Goal: Task Accomplishment & Management: Use online tool/utility

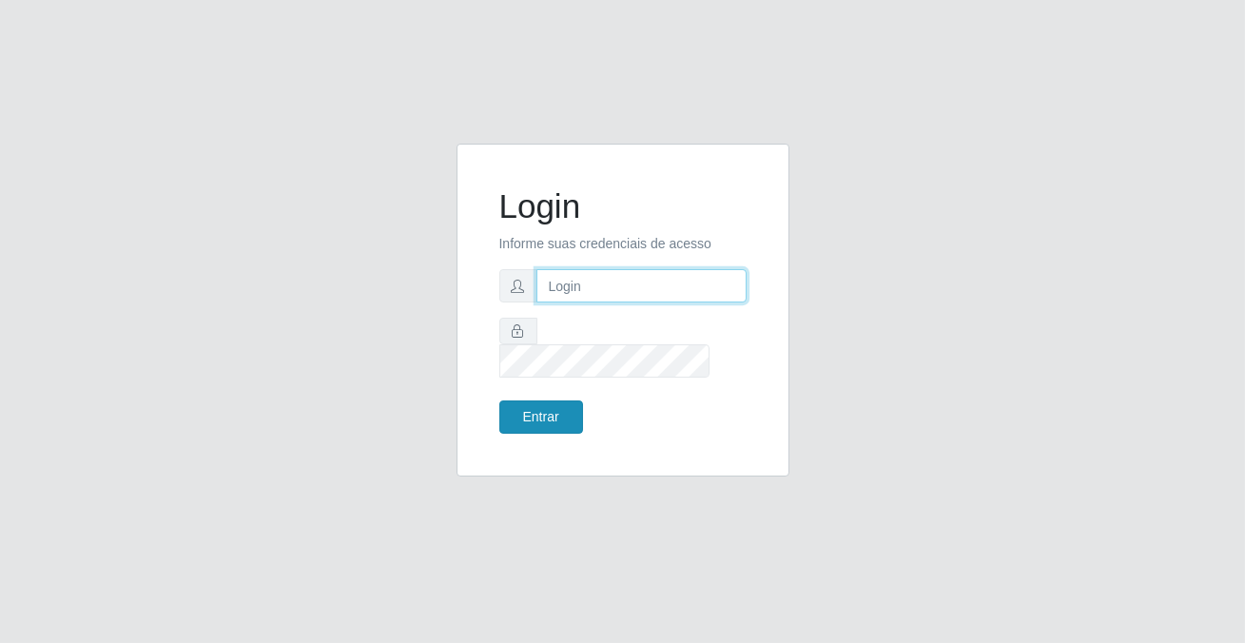
type input "[PERSON_NAME][EMAIL_ADDRESS][DOMAIN_NAME]"
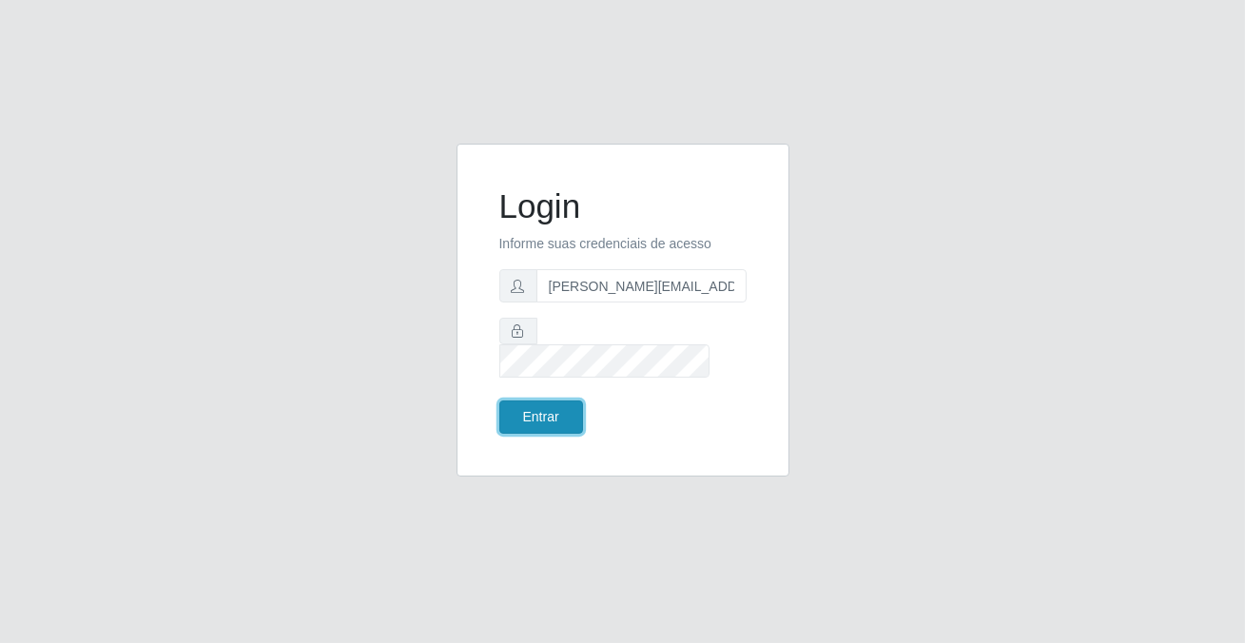
click at [553, 405] on button "Entrar" at bounding box center [541, 416] width 84 height 33
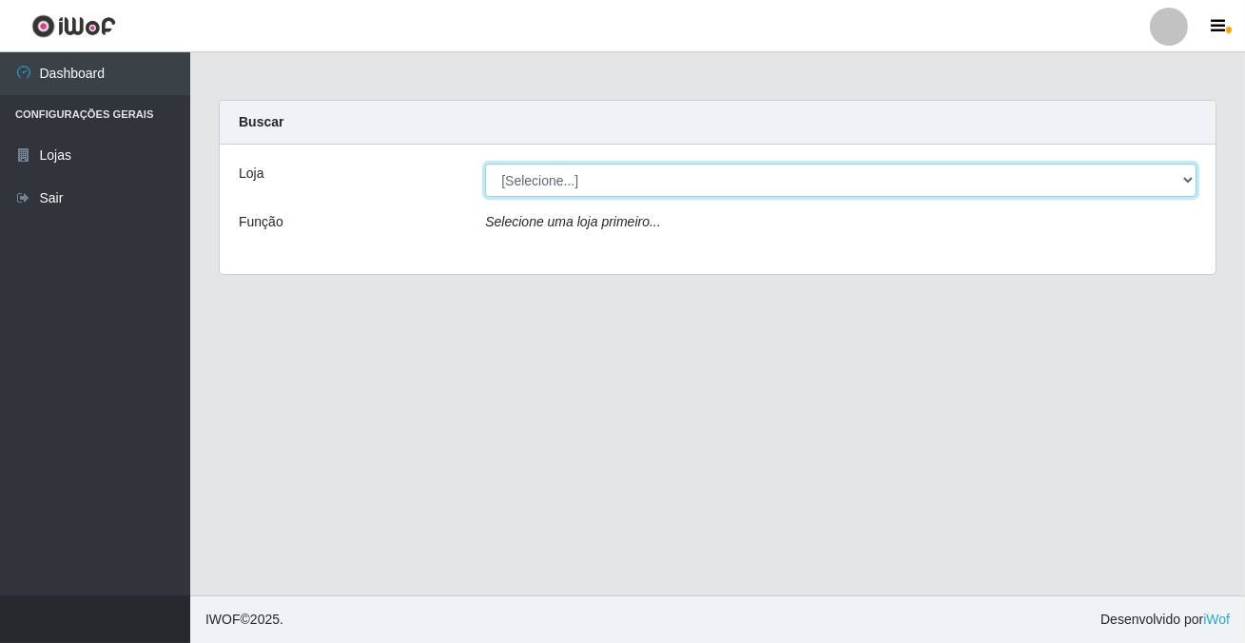
click at [536, 180] on select "[Selecione...] Rede Potiguar 2 - Macaíba" at bounding box center [840, 180] width 711 height 33
select select "101"
click at [485, 164] on select "[Selecione...] Rede Potiguar 2 - Macaíba" at bounding box center [840, 180] width 711 height 33
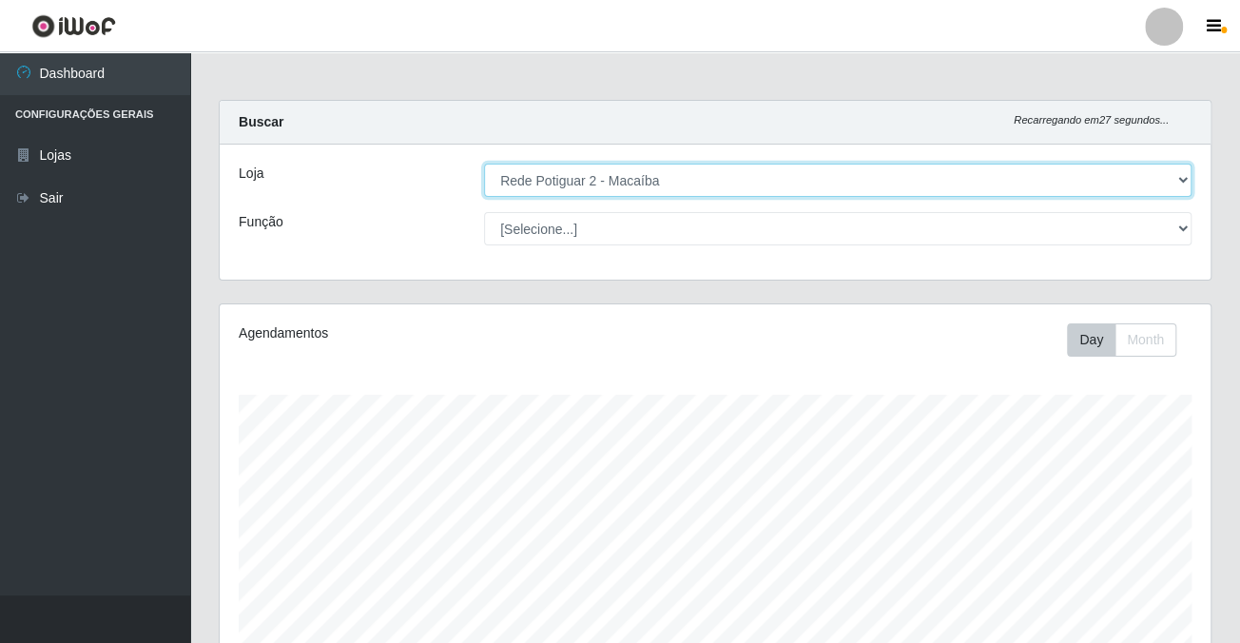
scroll to position [395, 990]
click at [686, 196] on select "[Selecione...] Rede Potiguar 2 - Macaíba" at bounding box center [838, 180] width 708 height 33
click at [484, 164] on select "[Selecione...] Rede Potiguar 2 - Macaíba" at bounding box center [838, 180] width 708 height 33
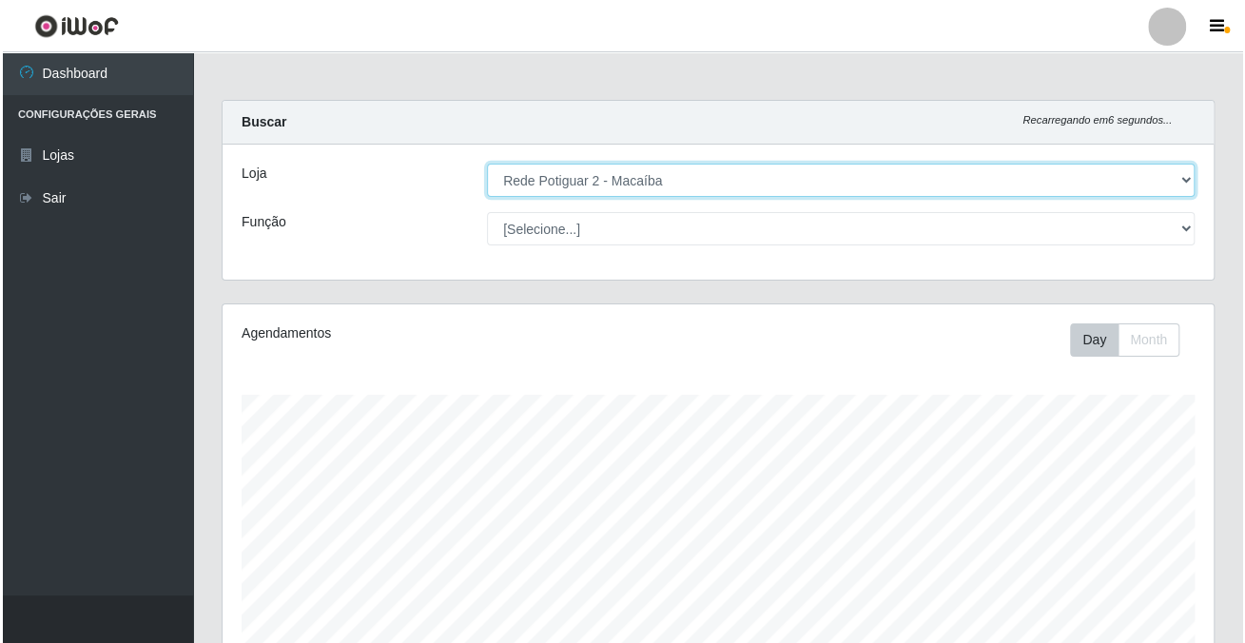
scroll to position [702, 0]
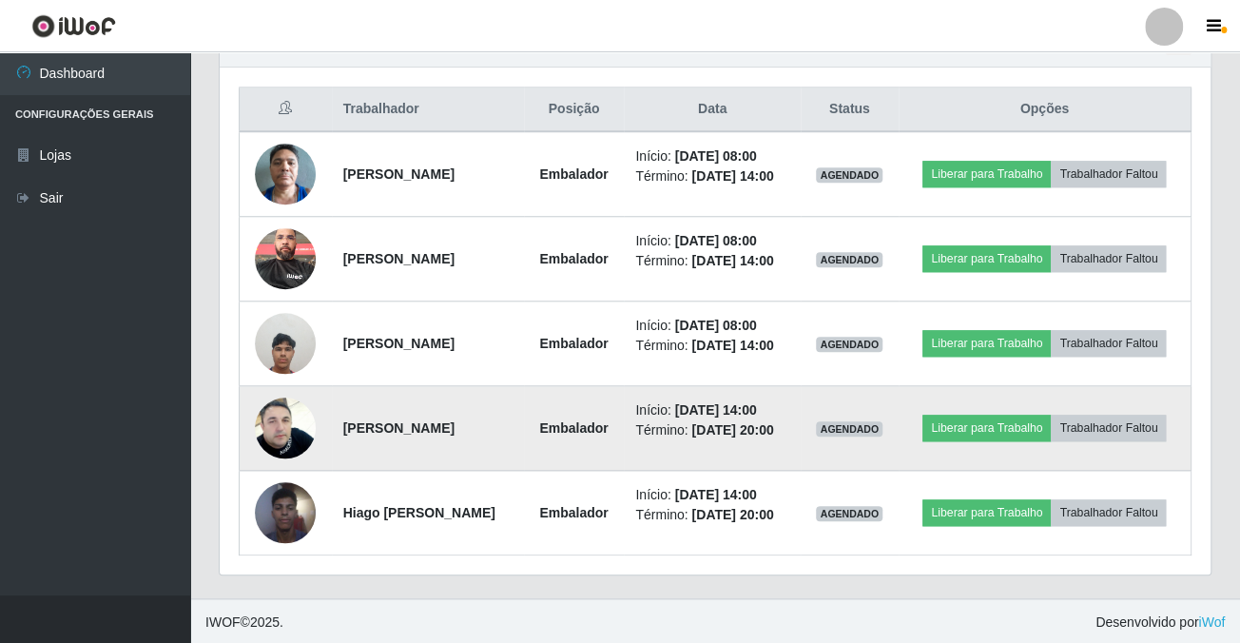
click at [276, 411] on img at bounding box center [285, 428] width 61 height 108
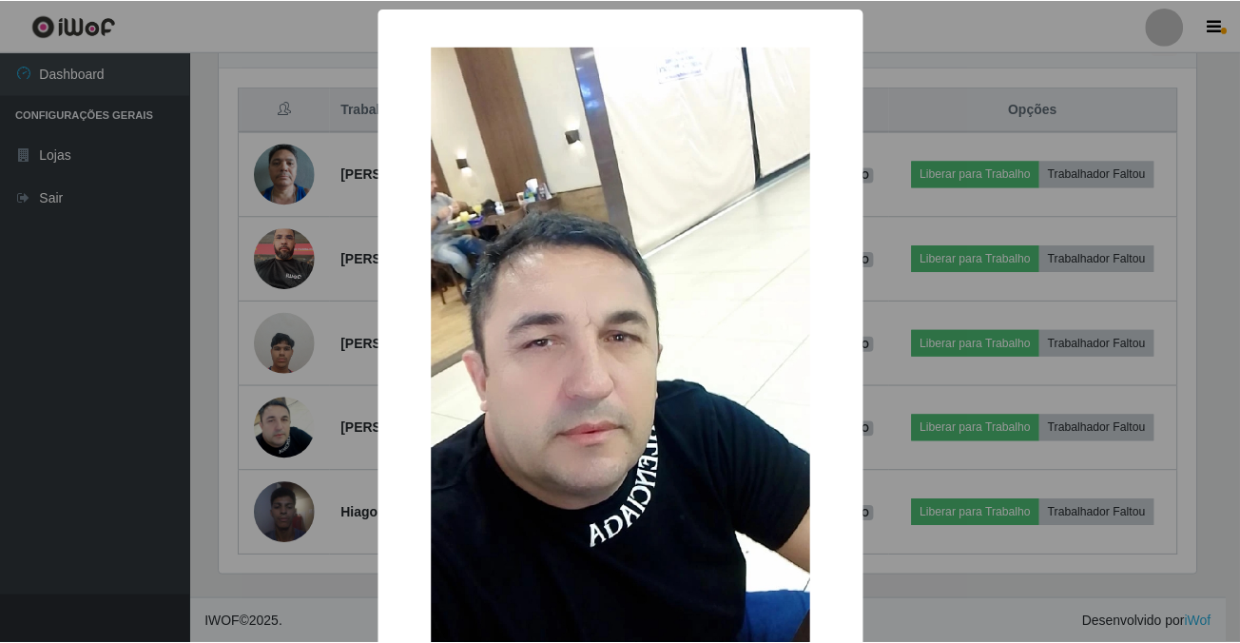
scroll to position [200, 0]
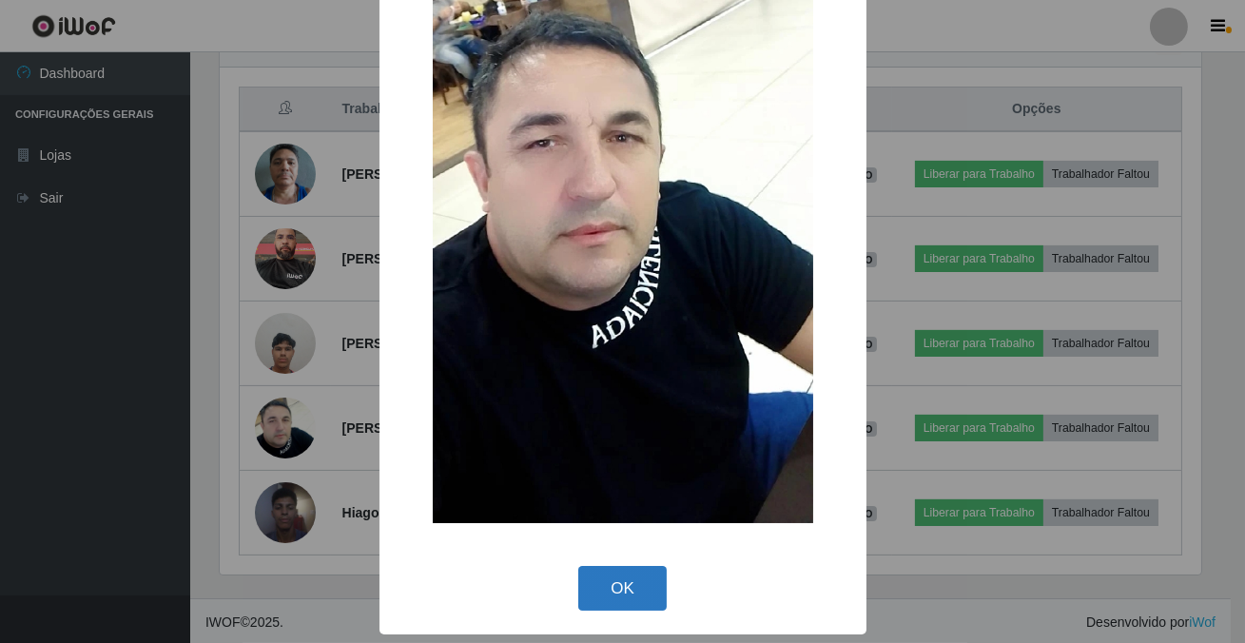
click at [614, 582] on button "OK" at bounding box center [622, 588] width 88 height 45
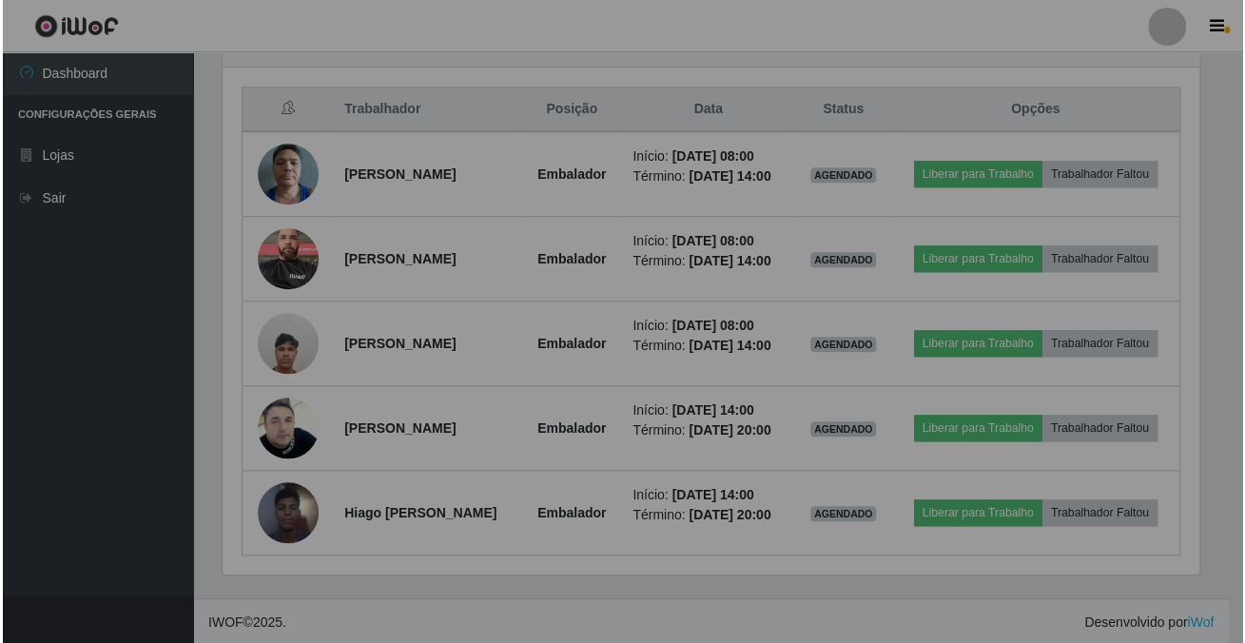
scroll to position [395, 990]
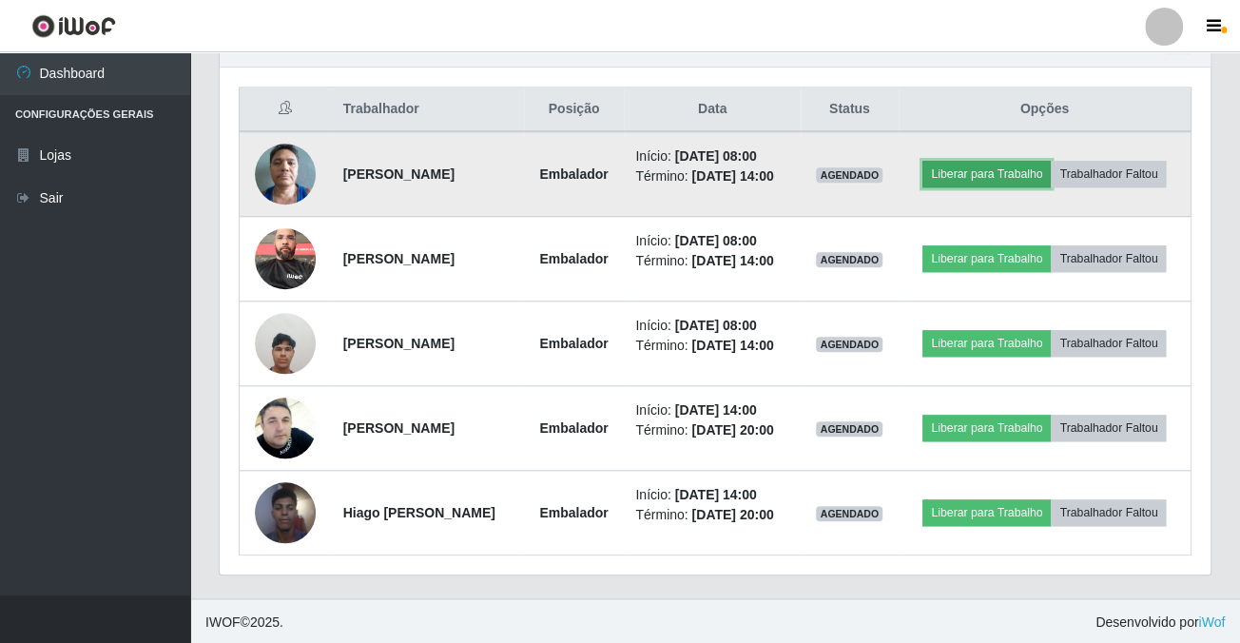
click at [990, 178] on button "Liberar para Trabalho" at bounding box center [986, 174] width 128 height 27
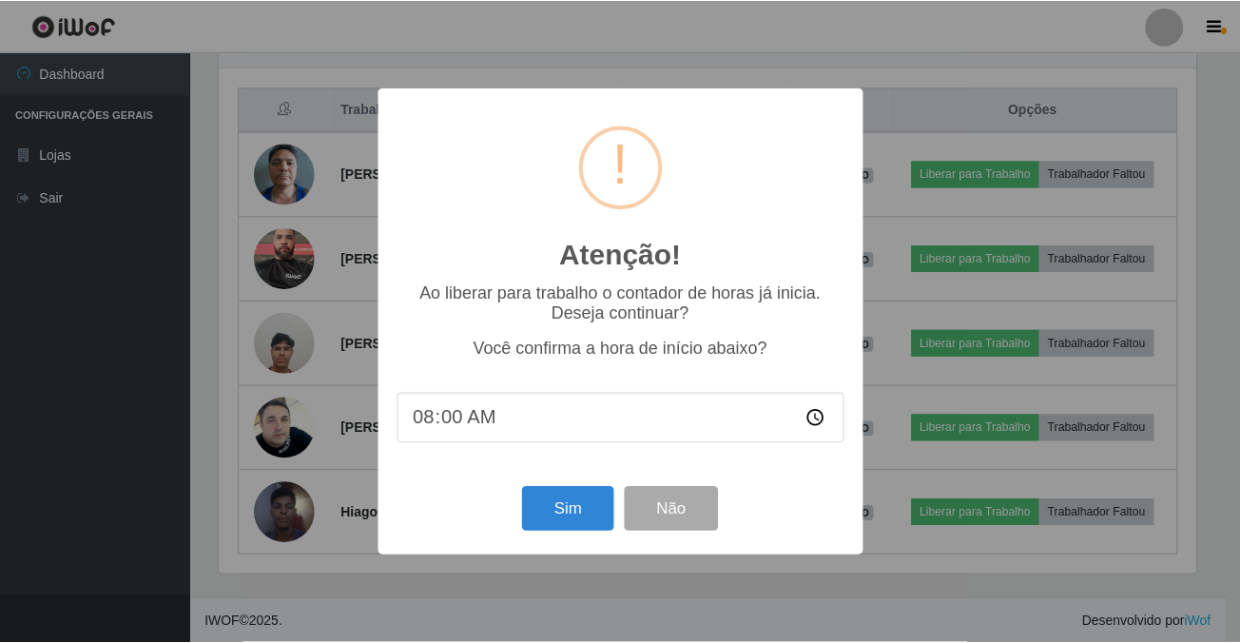
scroll to position [395, 980]
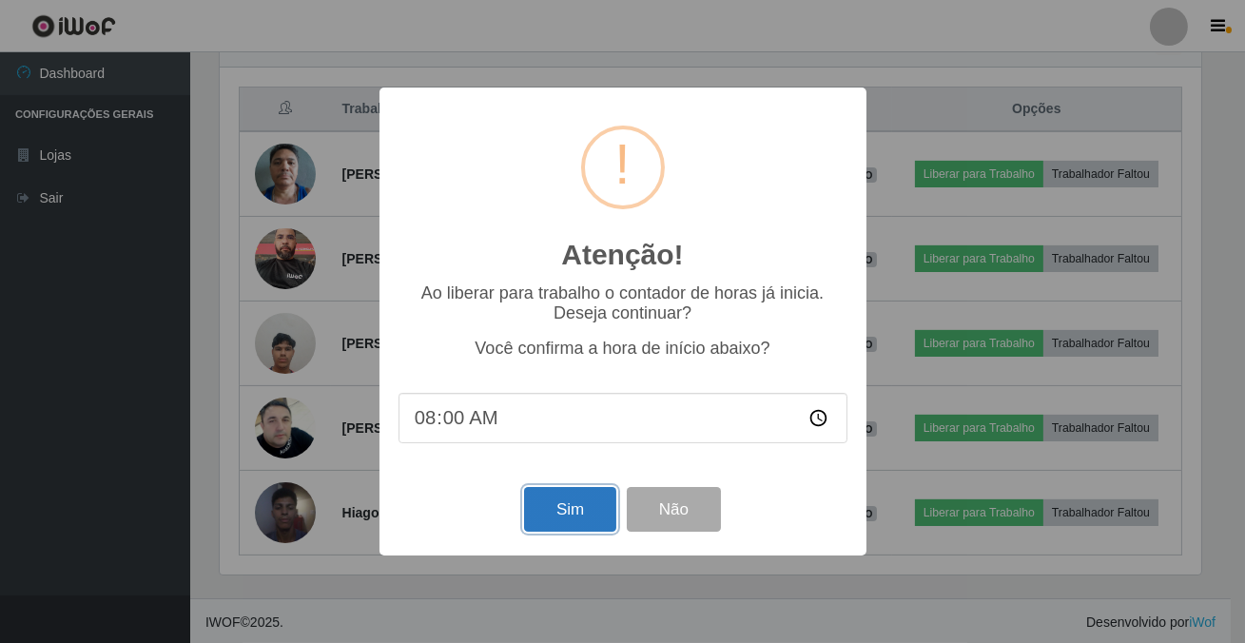
click at [561, 525] on button "Sim" at bounding box center [570, 509] width 92 height 45
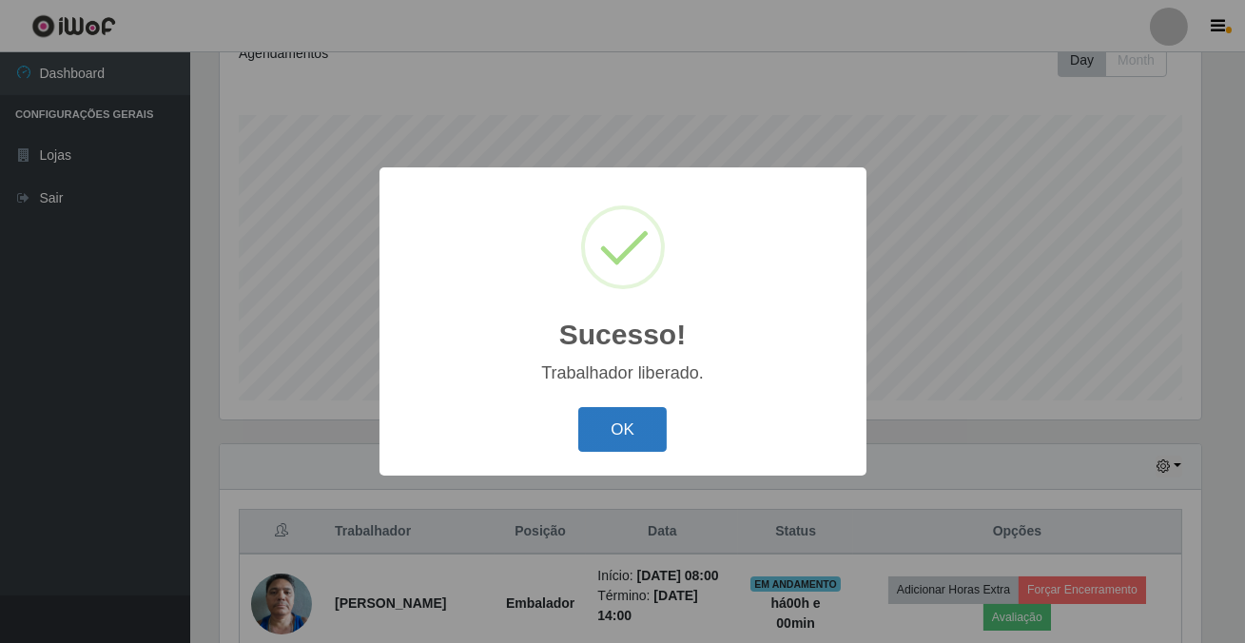
click at [598, 421] on button "OK" at bounding box center [622, 429] width 88 height 45
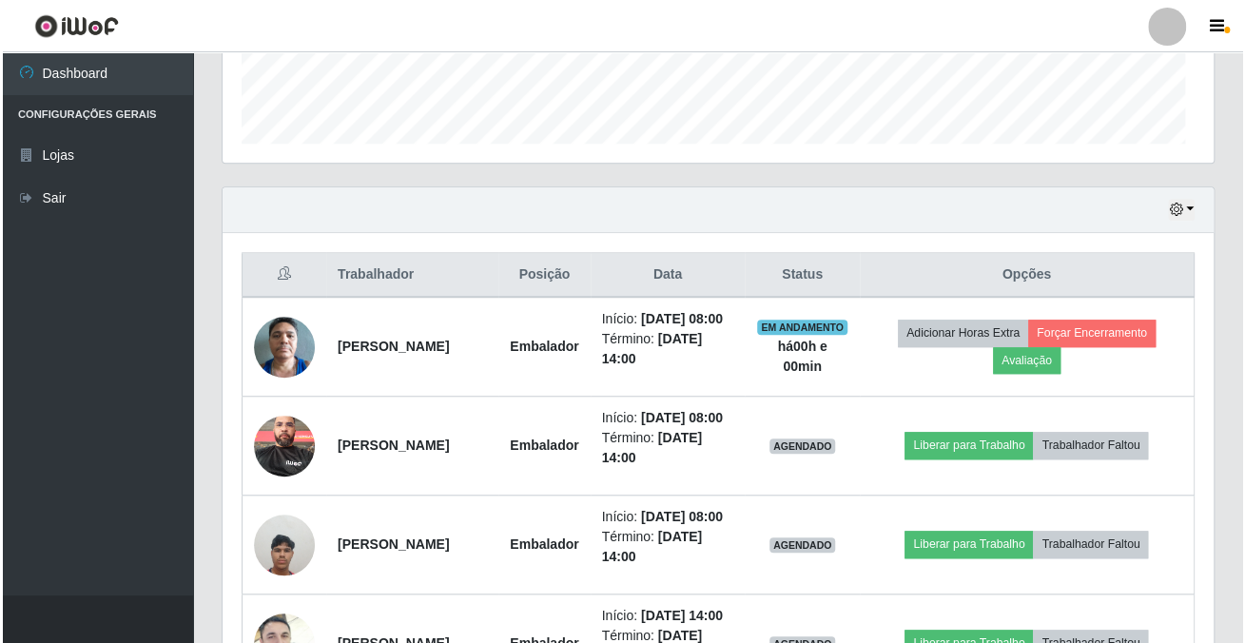
scroll to position [395, 990]
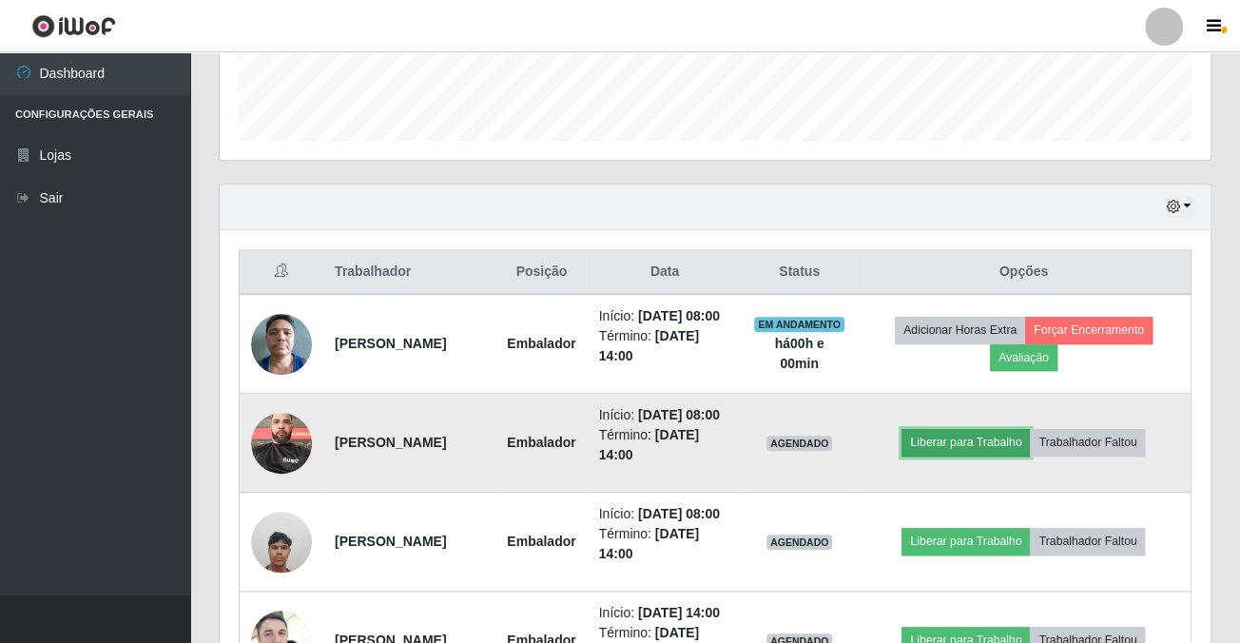
click at [953, 450] on button "Liberar para Trabalho" at bounding box center [966, 442] width 128 height 27
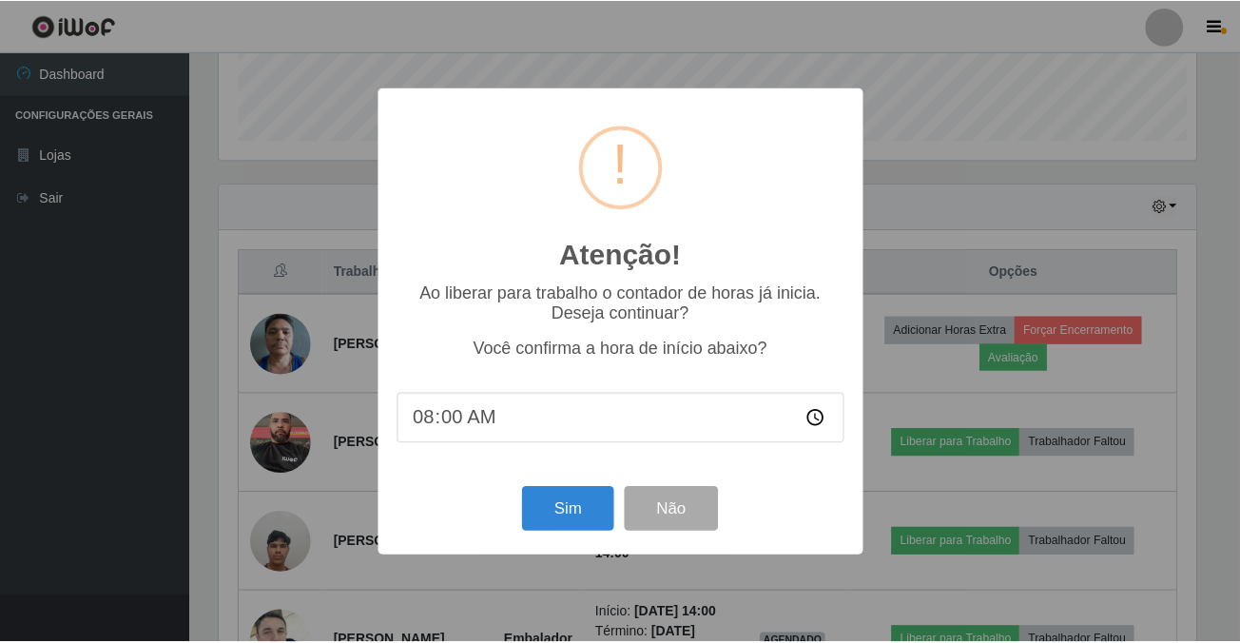
scroll to position [395, 980]
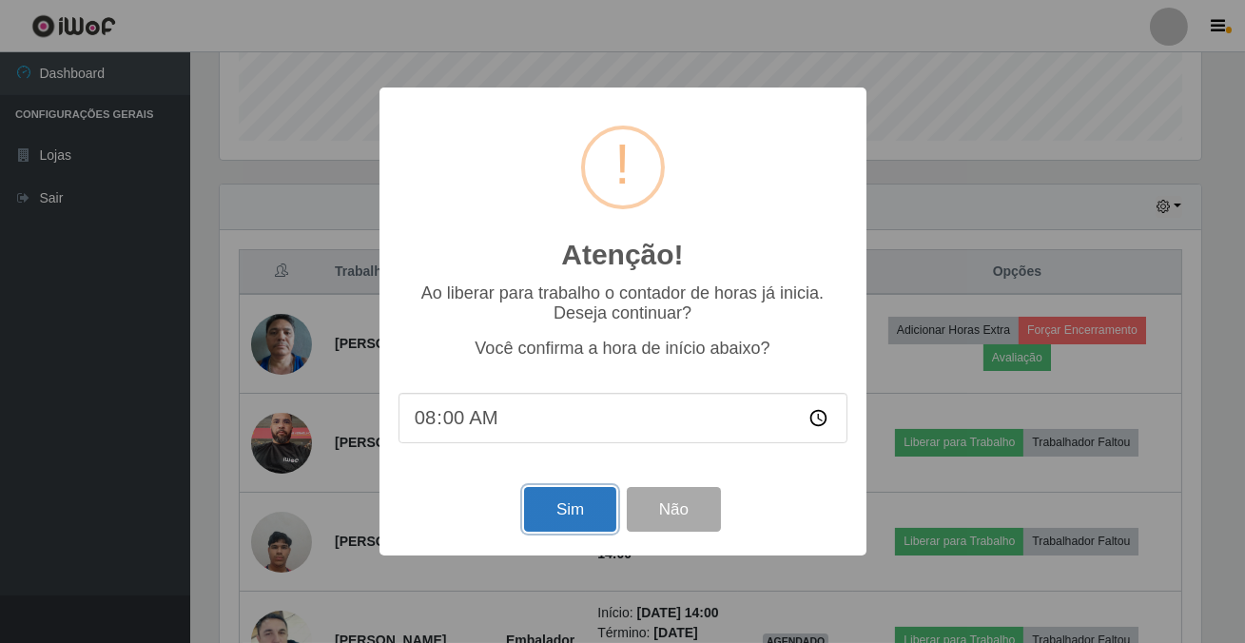
click at [552, 532] on button "Sim" at bounding box center [570, 509] width 92 height 45
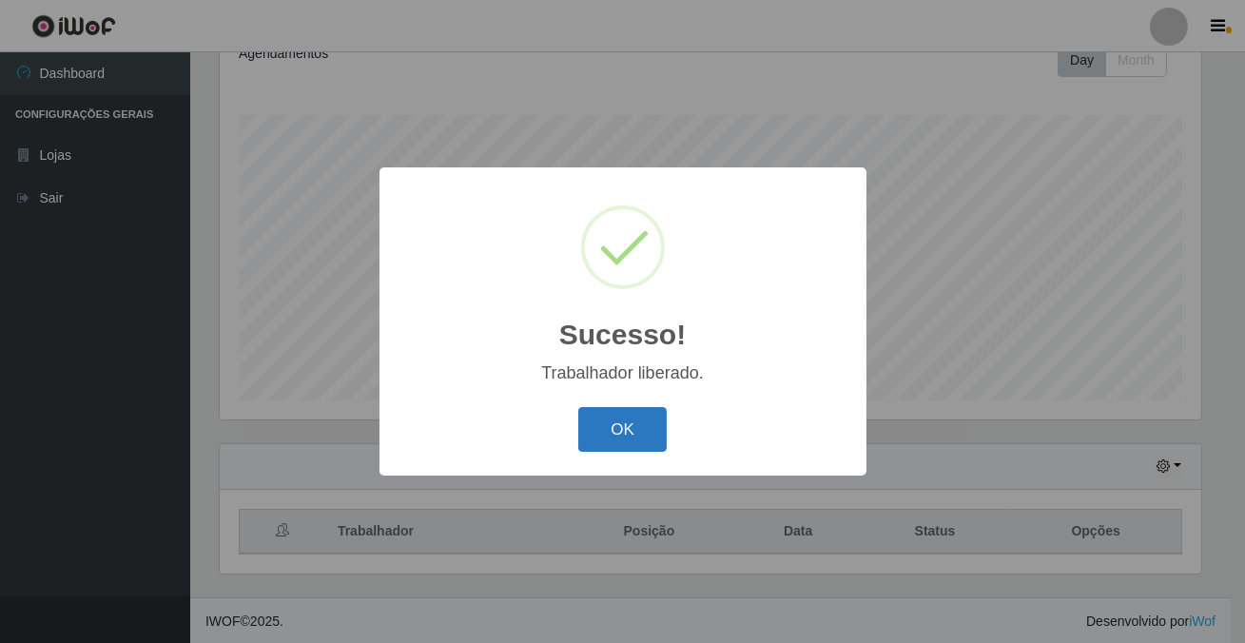
click at [610, 435] on button "OK" at bounding box center [622, 429] width 88 height 45
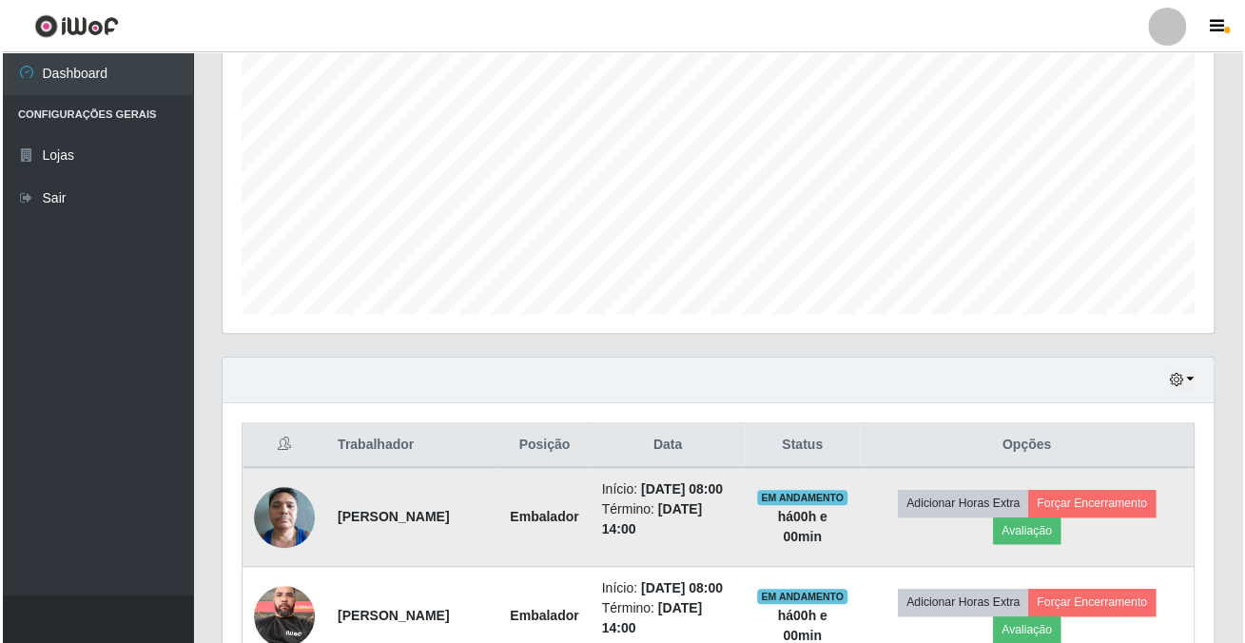
scroll to position [626, 0]
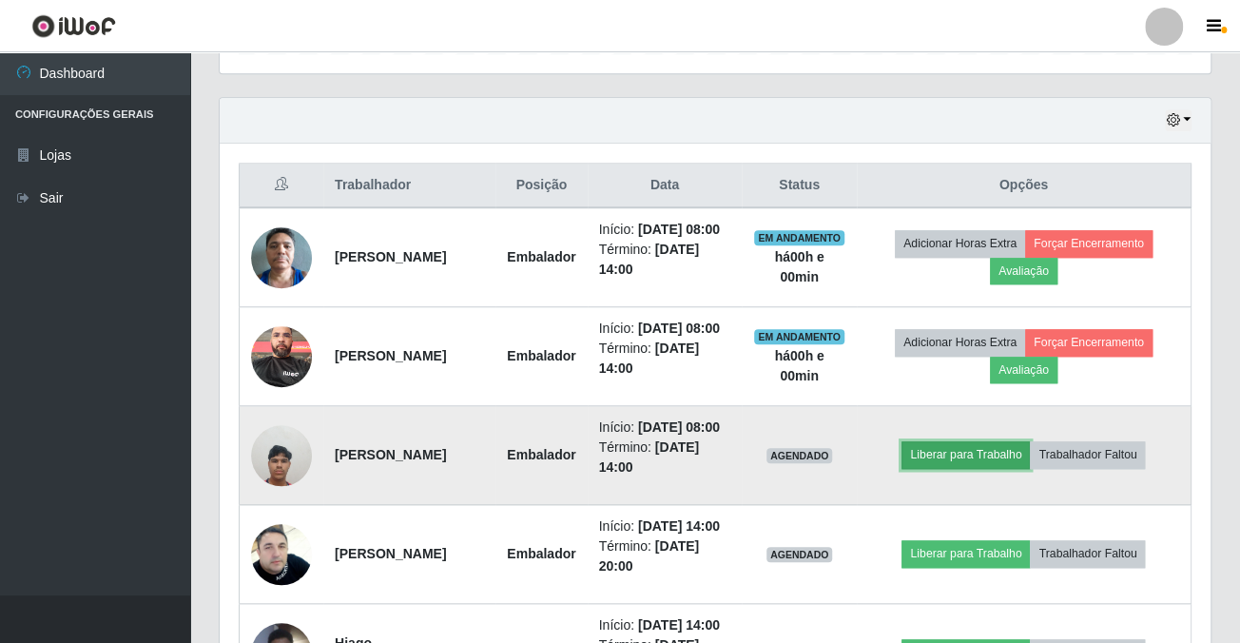
click at [952, 451] on button "Liberar para Trabalho" at bounding box center [966, 454] width 128 height 27
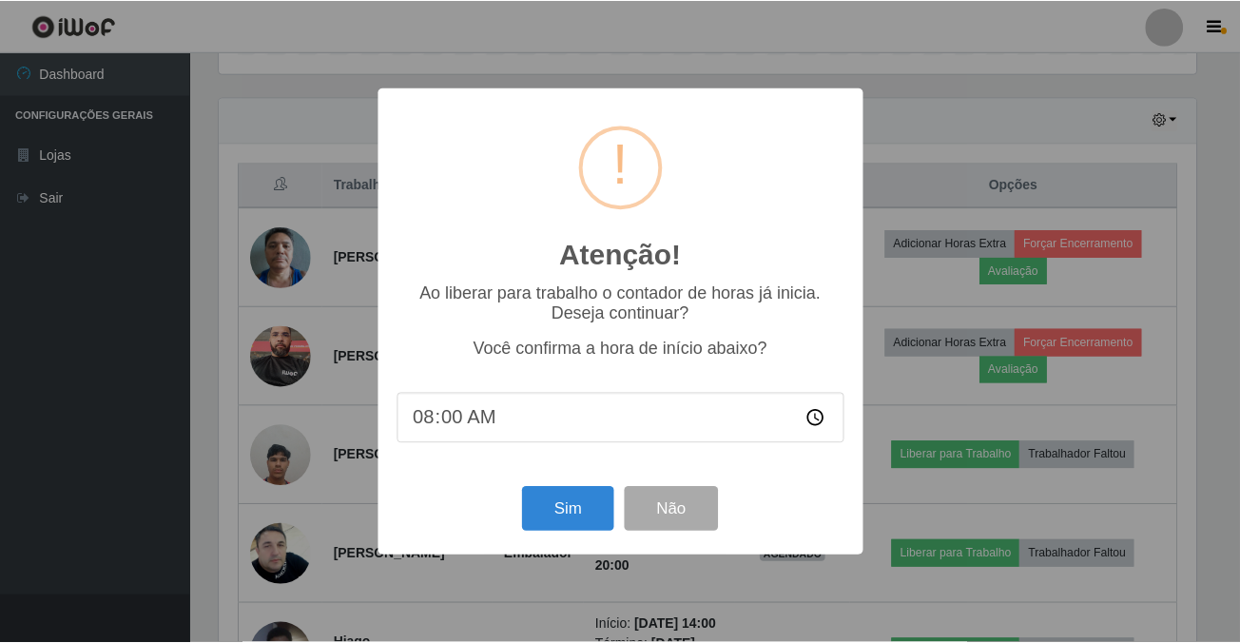
scroll to position [395, 980]
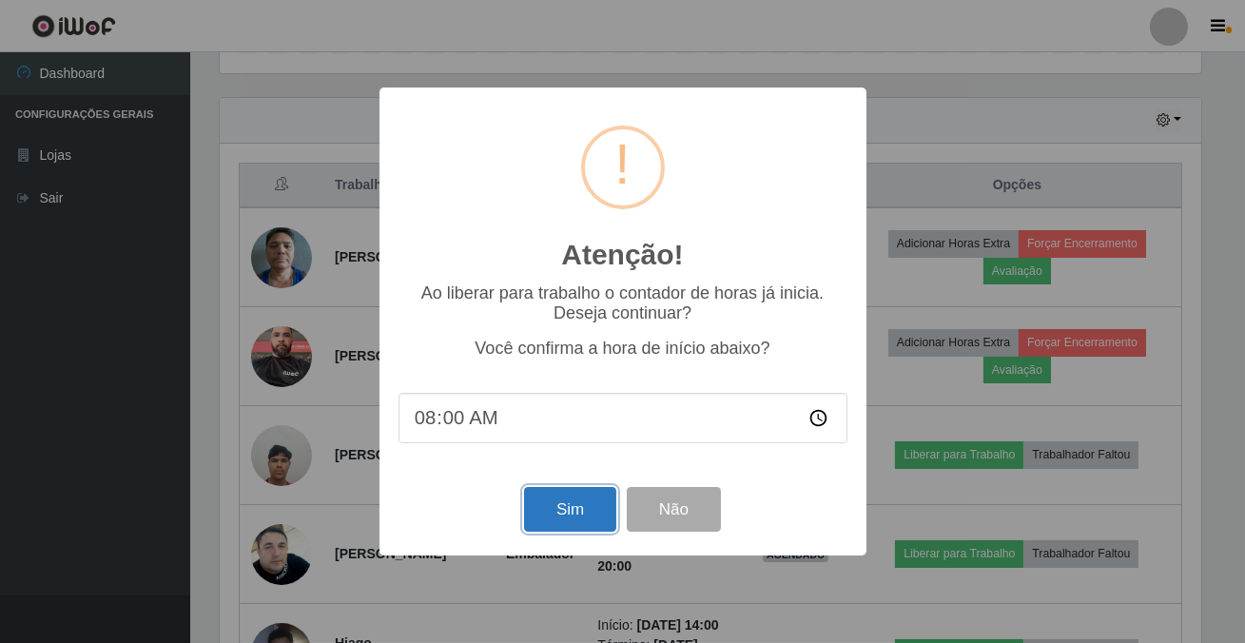
click at [551, 495] on button "Sim" at bounding box center [570, 509] width 92 height 45
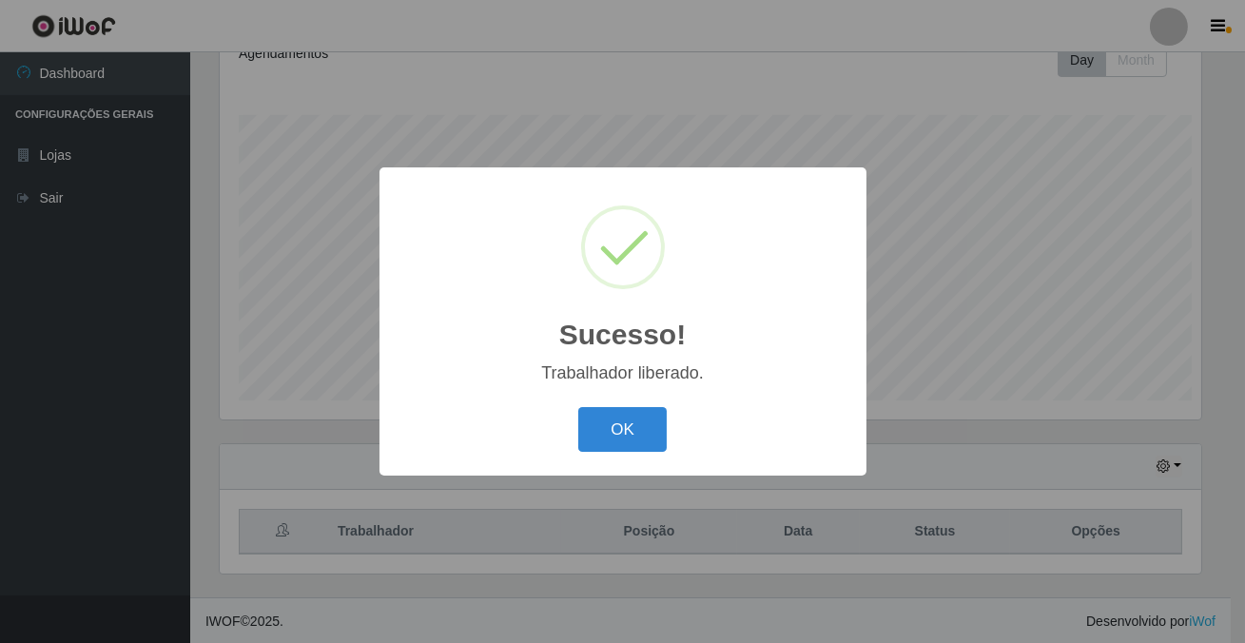
scroll to position [0, 0]
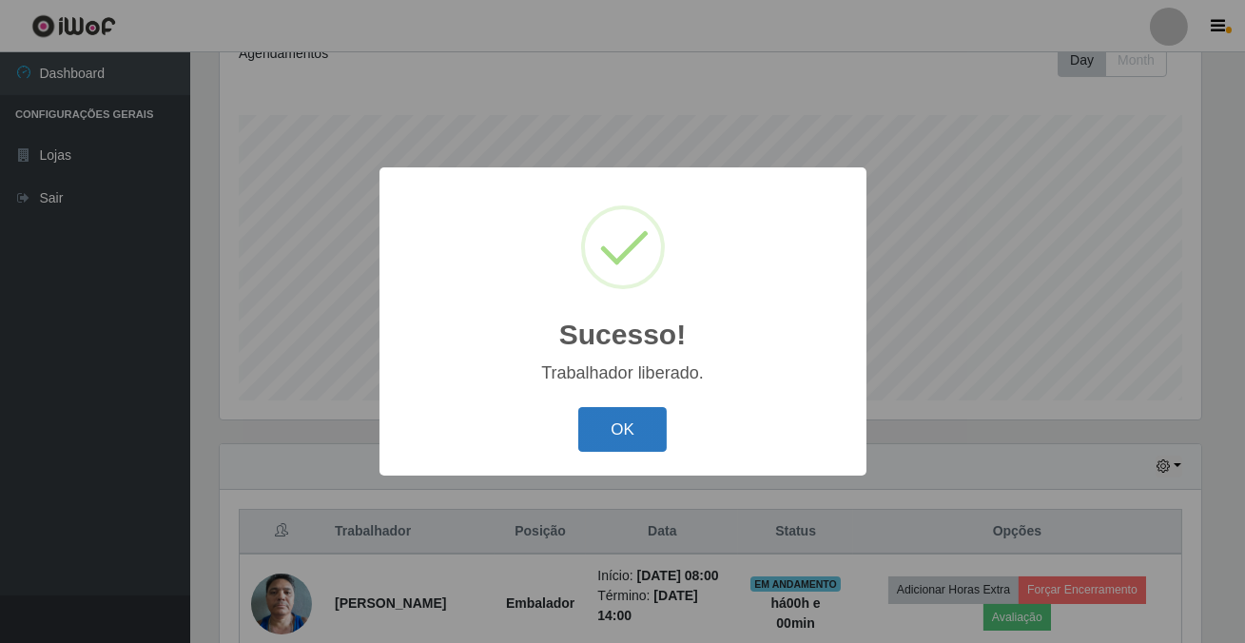
click at [626, 431] on button "OK" at bounding box center [622, 429] width 88 height 45
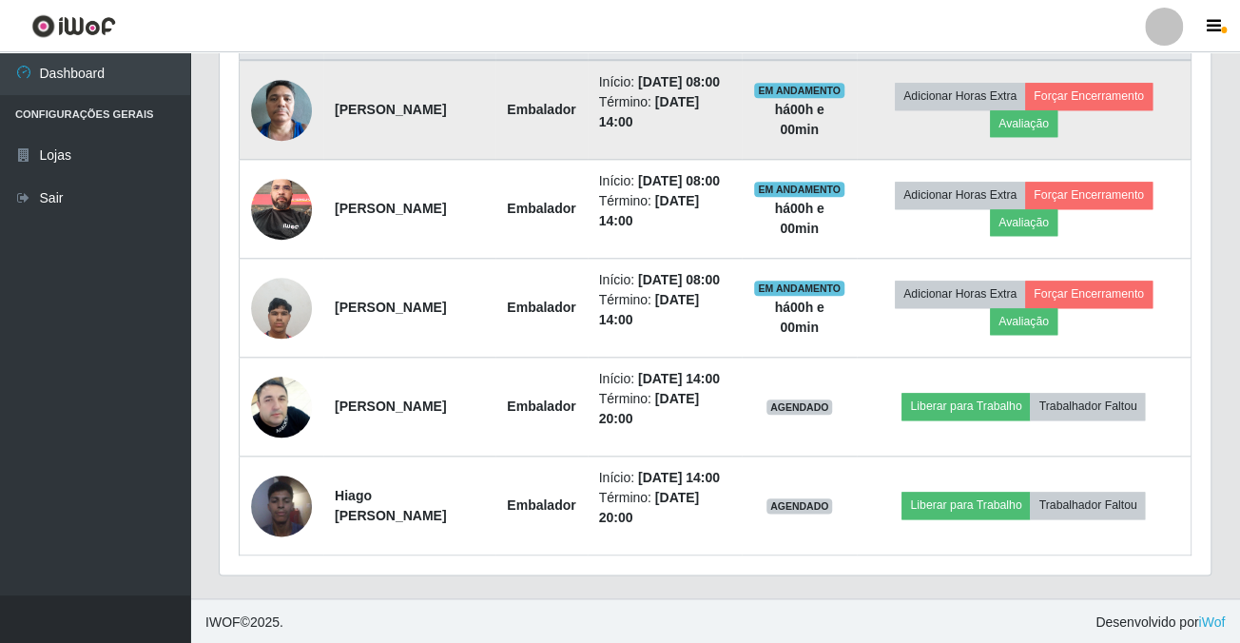
click at [297, 119] on img at bounding box center [281, 109] width 61 height 81
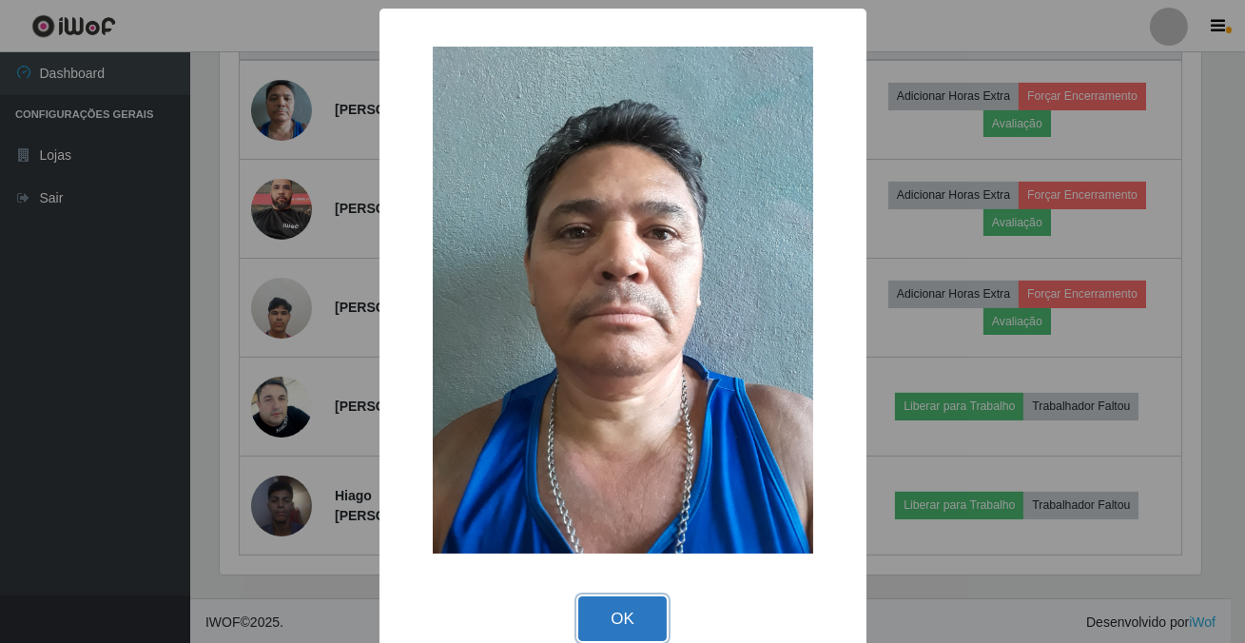
click at [631, 616] on button "OK" at bounding box center [622, 618] width 88 height 45
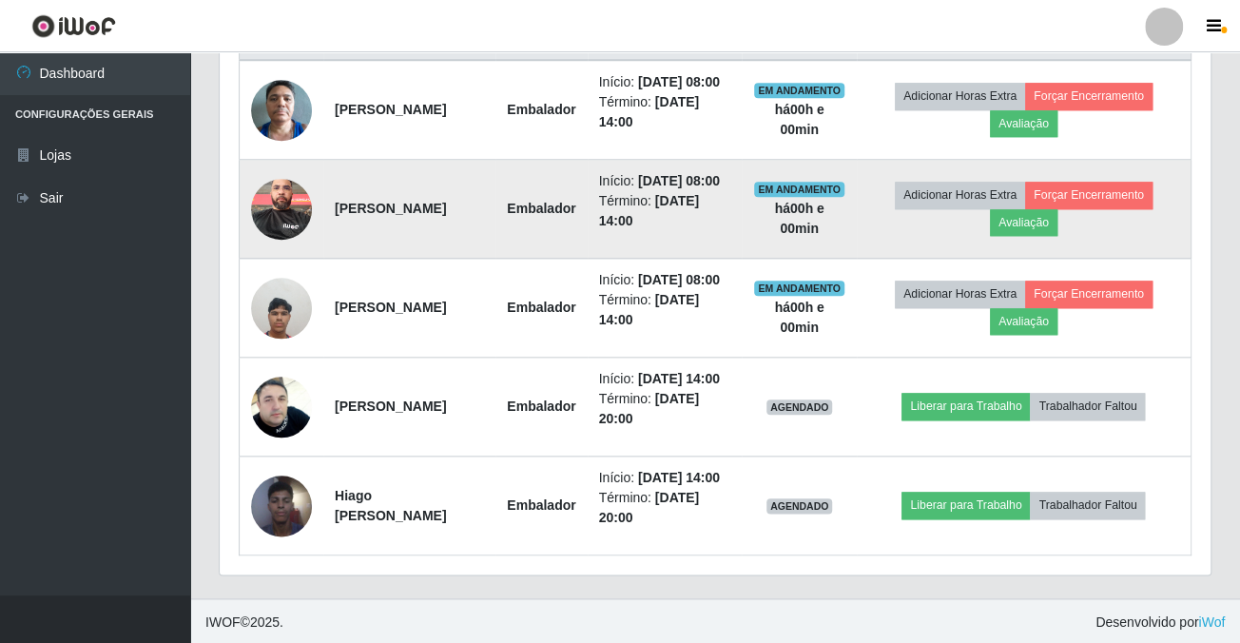
click at [267, 218] on img at bounding box center [281, 208] width 61 height 81
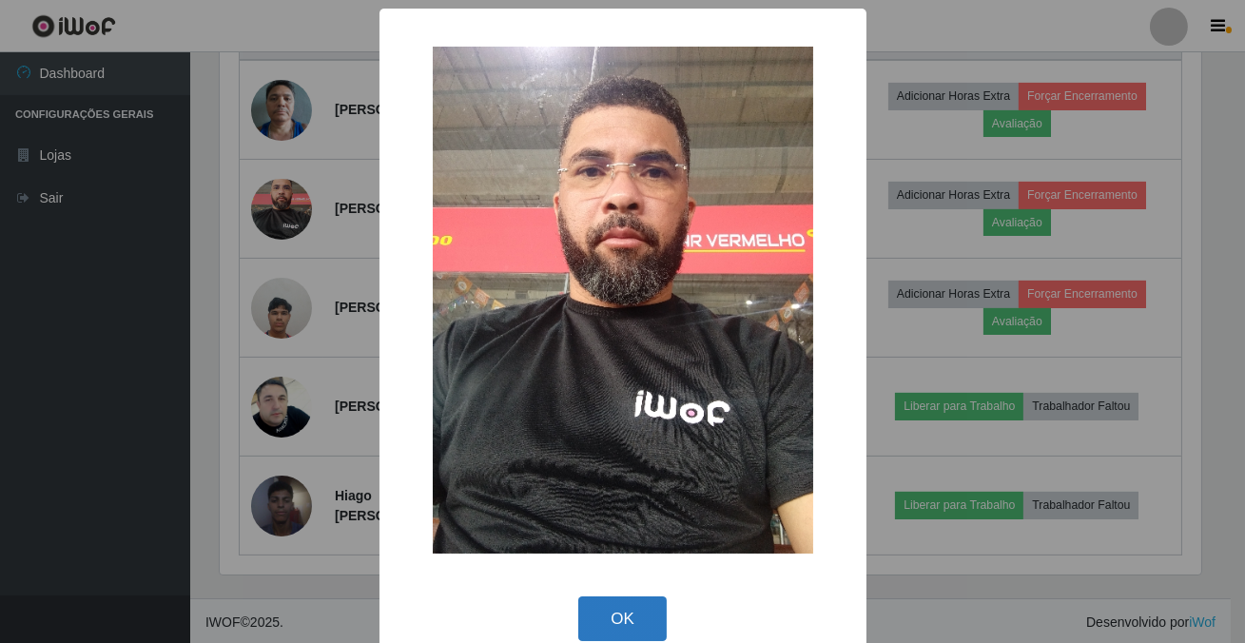
click at [631, 605] on button "OK" at bounding box center [622, 618] width 88 height 45
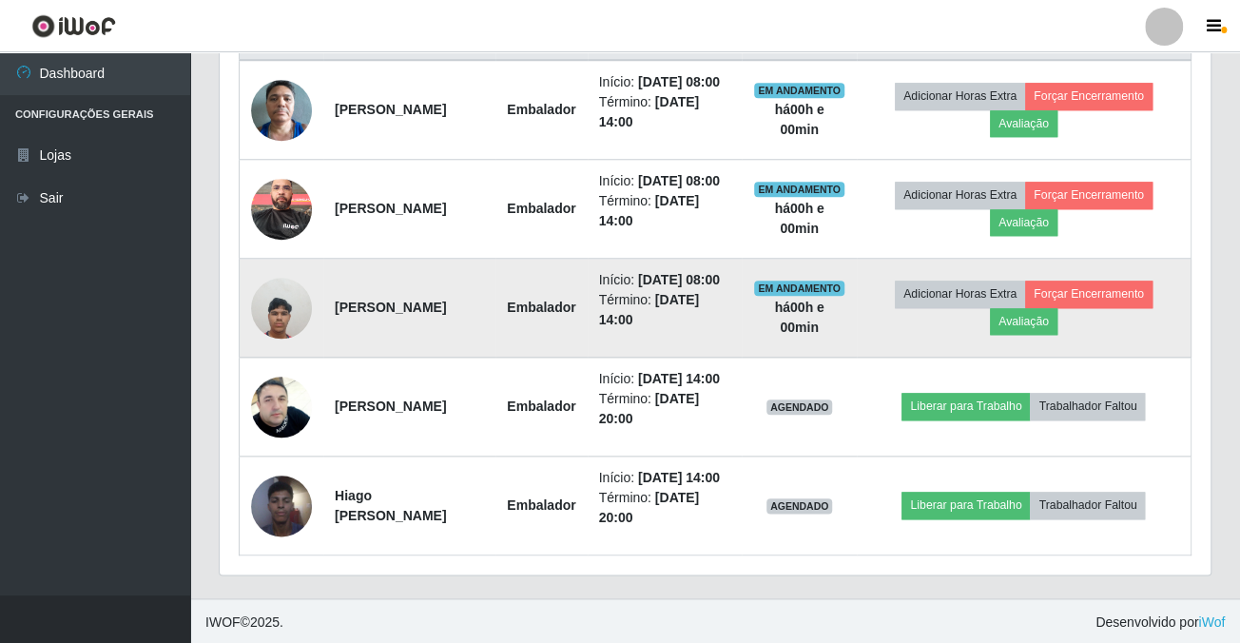
click at [273, 316] on img at bounding box center [281, 307] width 61 height 81
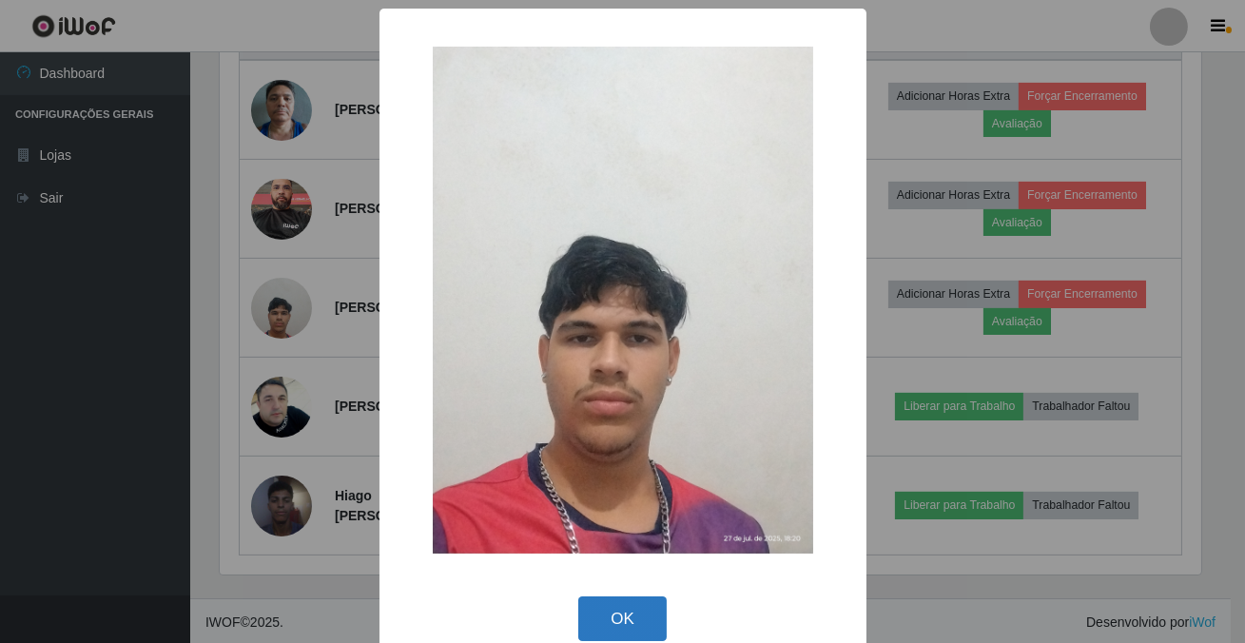
click at [590, 619] on button "OK" at bounding box center [622, 618] width 88 height 45
